Goal: Transaction & Acquisition: Book appointment/travel/reservation

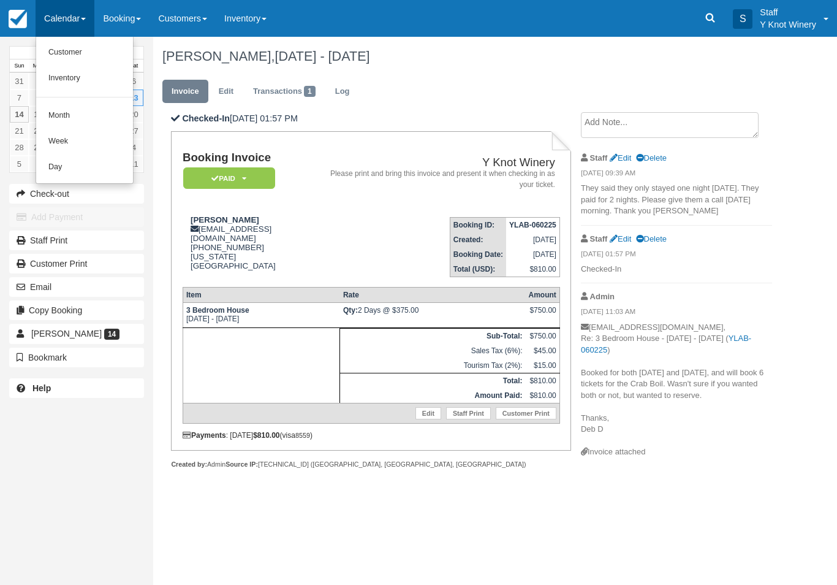
click at [85, 48] on link "Customer" at bounding box center [84, 53] width 97 height 26
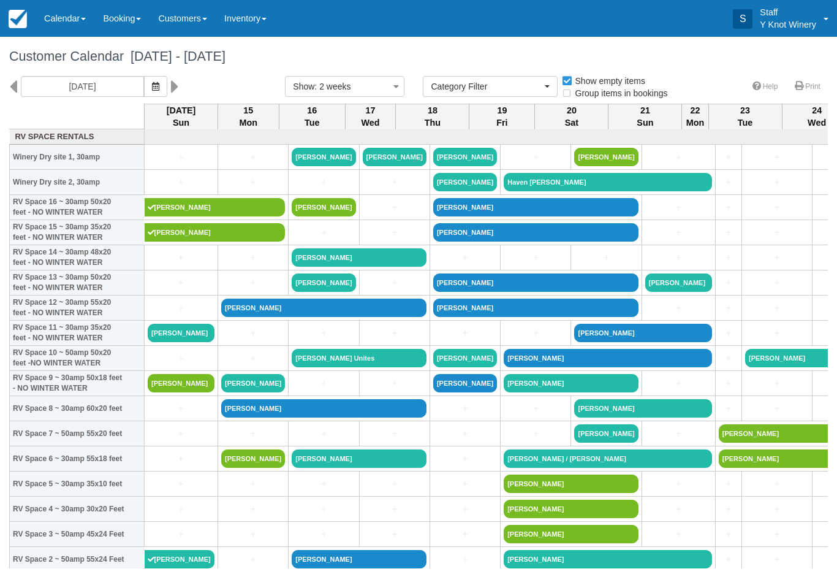
select select
click at [180, 264] on link "+" at bounding box center [181, 257] width 67 height 13
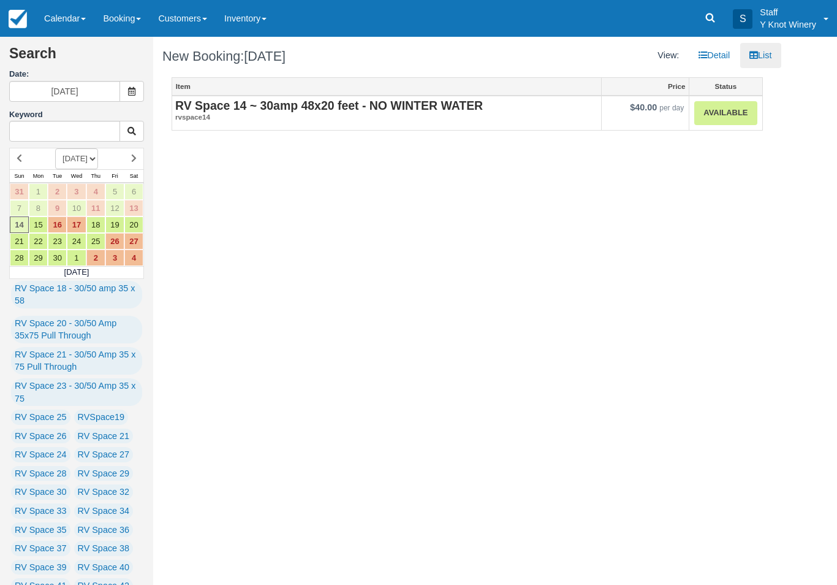
click at [702, 118] on link "Available" at bounding box center [725, 113] width 62 height 24
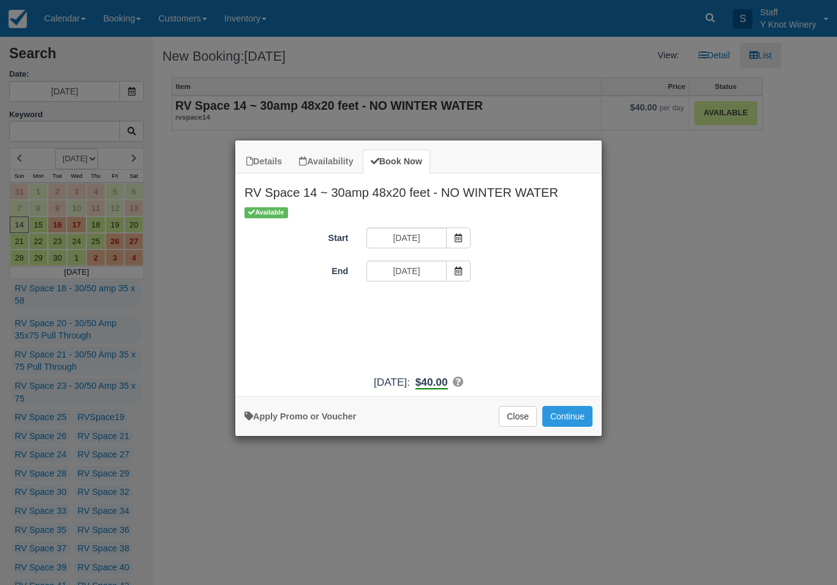
click at [569, 426] on button "Continue" at bounding box center [567, 416] width 50 height 21
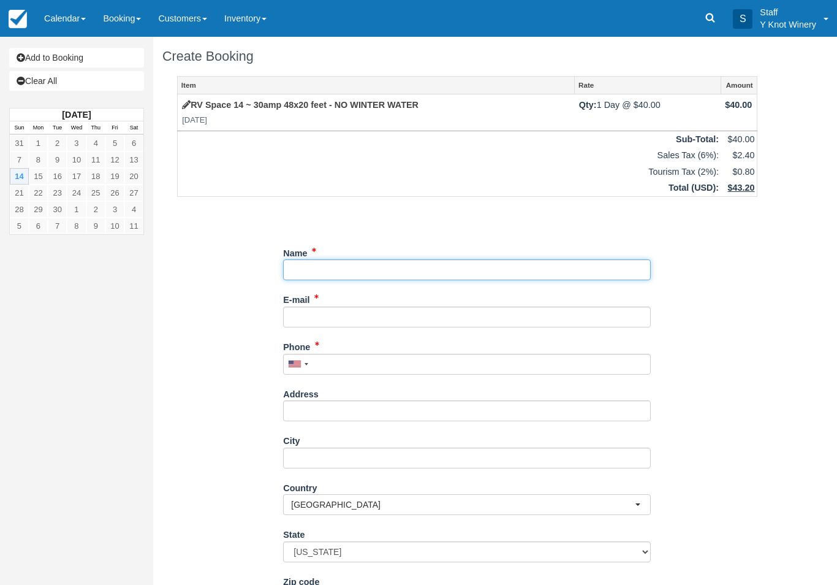
click at [411, 278] on input "Name" at bounding box center [467, 269] width 368 height 21
click at [445, 267] on input "Name" at bounding box center [467, 269] width 368 height 21
type input "[PERSON_NAME]"
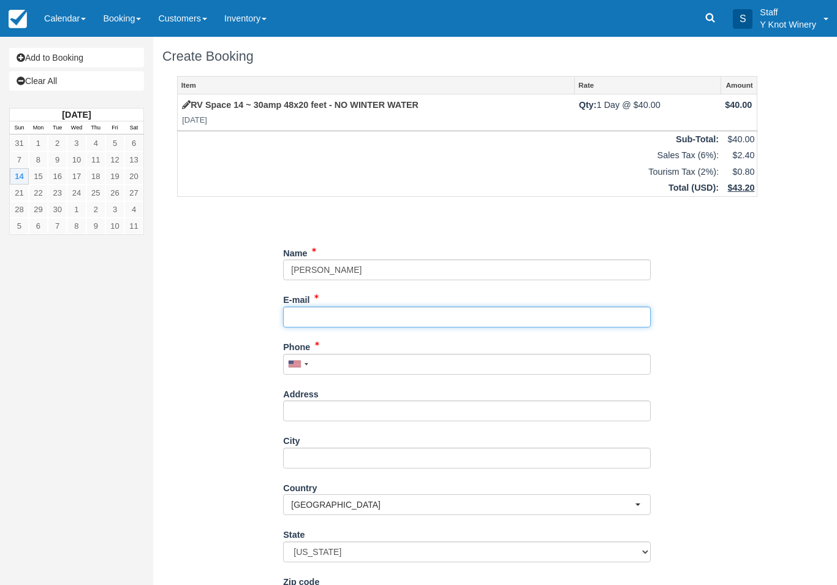
click at [497, 312] on input "E-mail" at bounding box center [467, 316] width 368 height 21
type input "[EMAIL_ADDRESS][DOMAIN_NAME]"
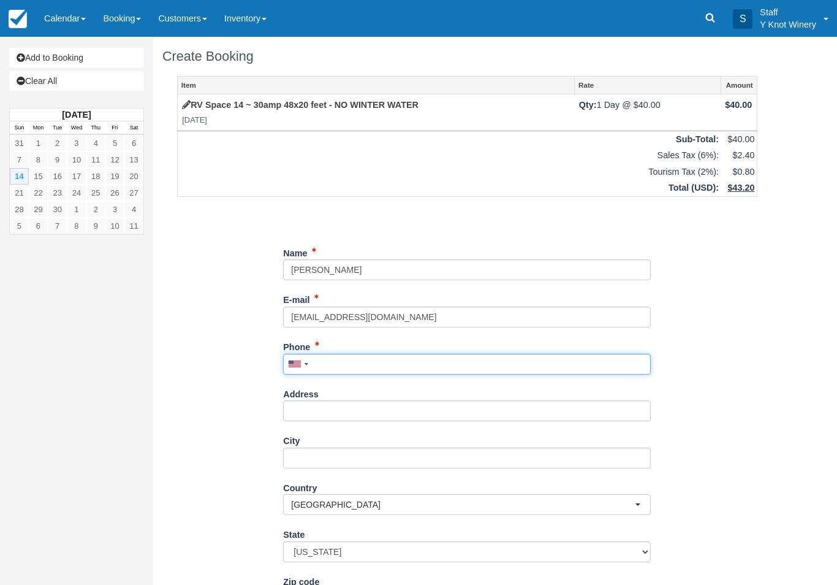
click at [433, 363] on input "Phone" at bounding box center [467, 364] width 368 height 21
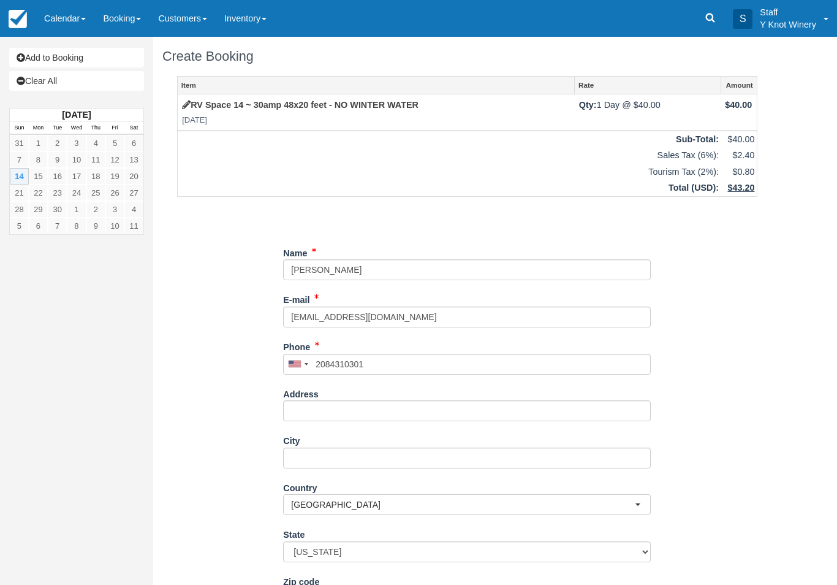
type input "+12084310301"
